Goal: Task Accomplishment & Management: Use online tool/utility

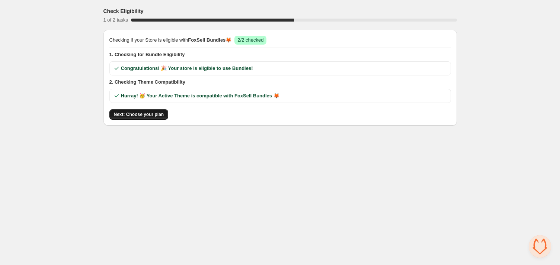
click at [150, 118] on button "Next: Choose your plan" at bounding box center [138, 114] width 59 height 10
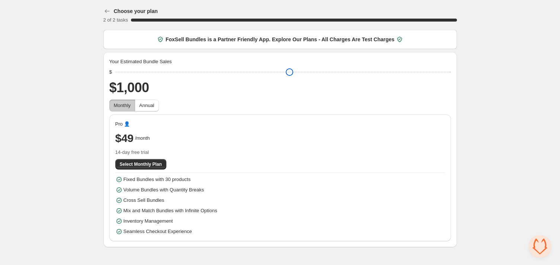
drag, startPoint x: 166, startPoint y: 72, endPoint x: 90, endPoint y: 70, distance: 76.7
type input "****"
click at [115, 70] on input "range" at bounding box center [283, 72] width 336 height 10
click at [134, 168] on button "Select Monthly Plan" at bounding box center [140, 164] width 51 height 10
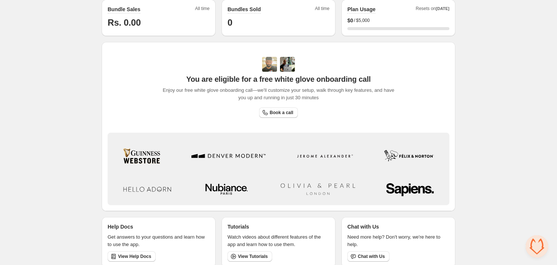
scroll to position [227, 0]
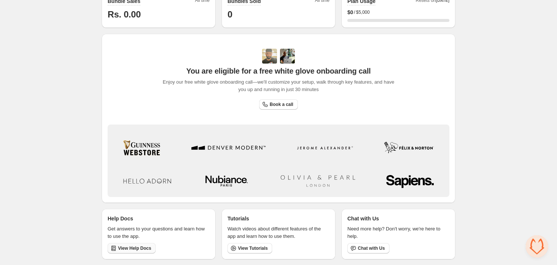
click at [128, 250] on span "View Help Docs" at bounding box center [134, 249] width 33 height 6
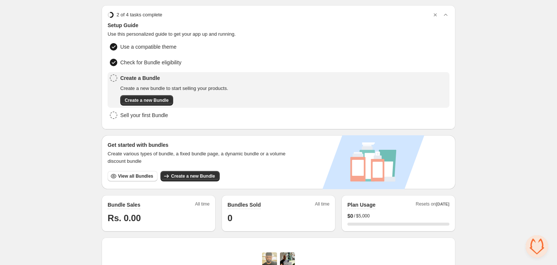
scroll to position [0, 0]
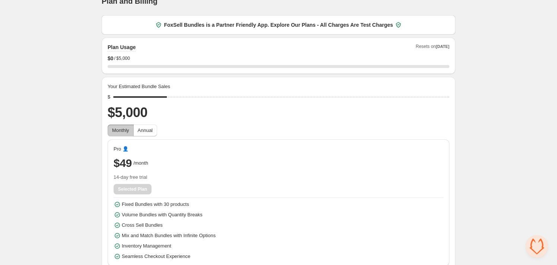
scroll to position [20, 0]
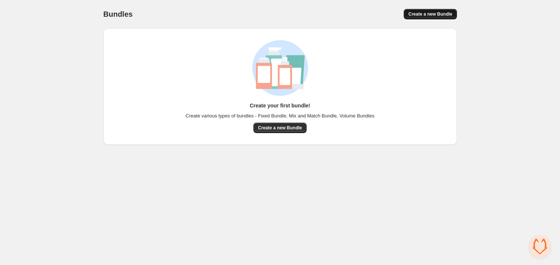
click at [424, 12] on span "Create a new Bundle" at bounding box center [430, 14] width 44 height 6
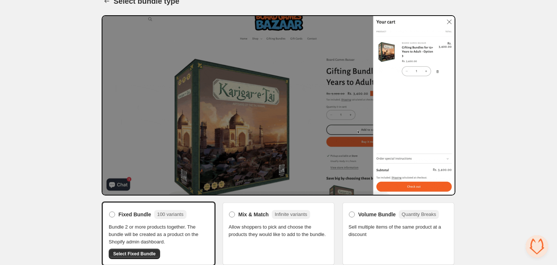
scroll to position [19, 0]
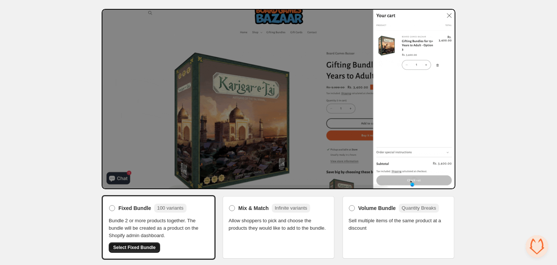
click at [133, 245] on span "Select Fixed Bundle" at bounding box center [134, 248] width 42 height 6
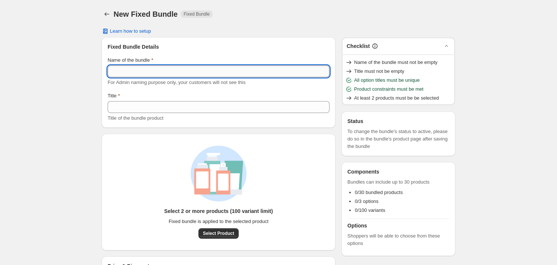
click at [177, 74] on input "Name of the bundle" at bounding box center [219, 72] width 222 height 12
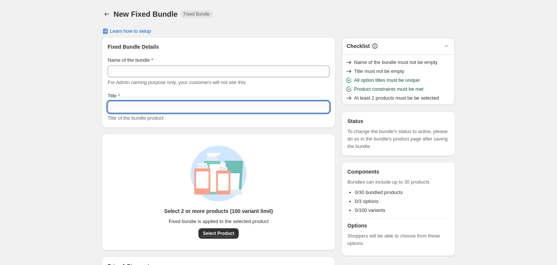
drag, startPoint x: 182, startPoint y: 107, endPoint x: 195, endPoint y: 148, distance: 42.8
click at [182, 108] on input "Title" at bounding box center [219, 107] width 222 height 12
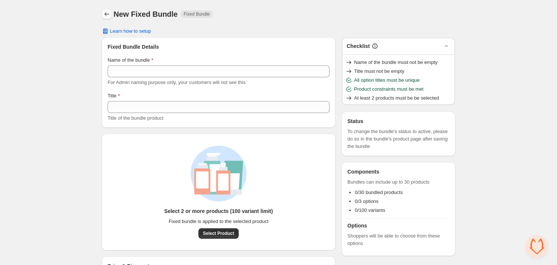
click at [109, 15] on icon "Back" at bounding box center [106, 13] width 7 height 7
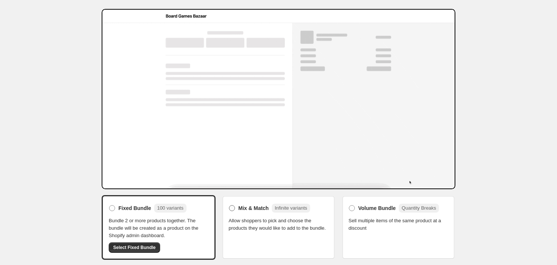
click at [231, 208] on span at bounding box center [232, 209] width 6 height 6
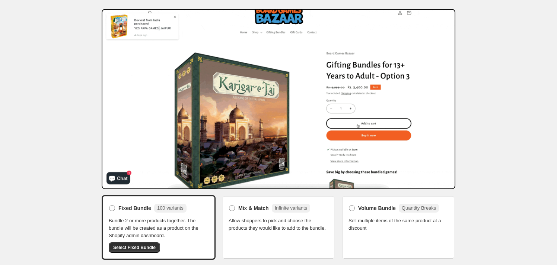
scroll to position [6, 0]
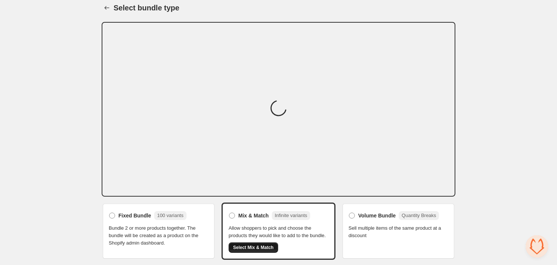
click at [260, 246] on span "Select Mix & Match" at bounding box center [253, 248] width 41 height 6
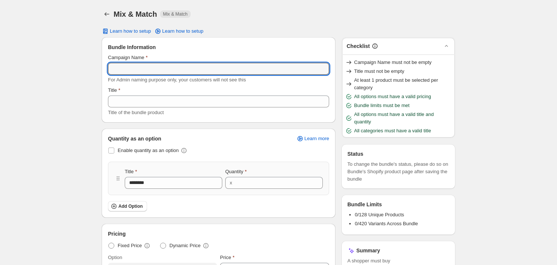
click at [168, 71] on input "Campaign Name" at bounding box center [218, 69] width 221 height 12
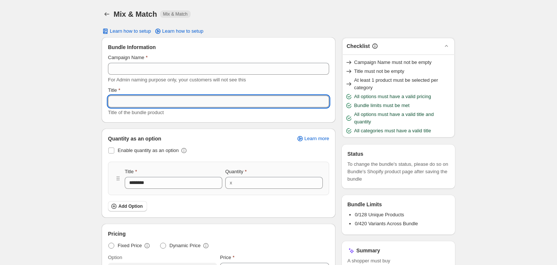
click at [162, 106] on input "Title" at bounding box center [218, 102] width 221 height 12
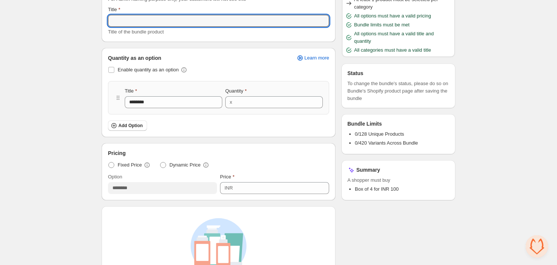
scroll to position [81, 0]
click at [127, 124] on span "Add Option" at bounding box center [130, 126] width 24 height 6
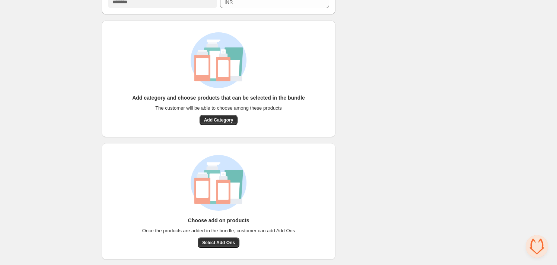
scroll to position [268, 0]
